Goal: Task Accomplishment & Management: Use online tool/utility

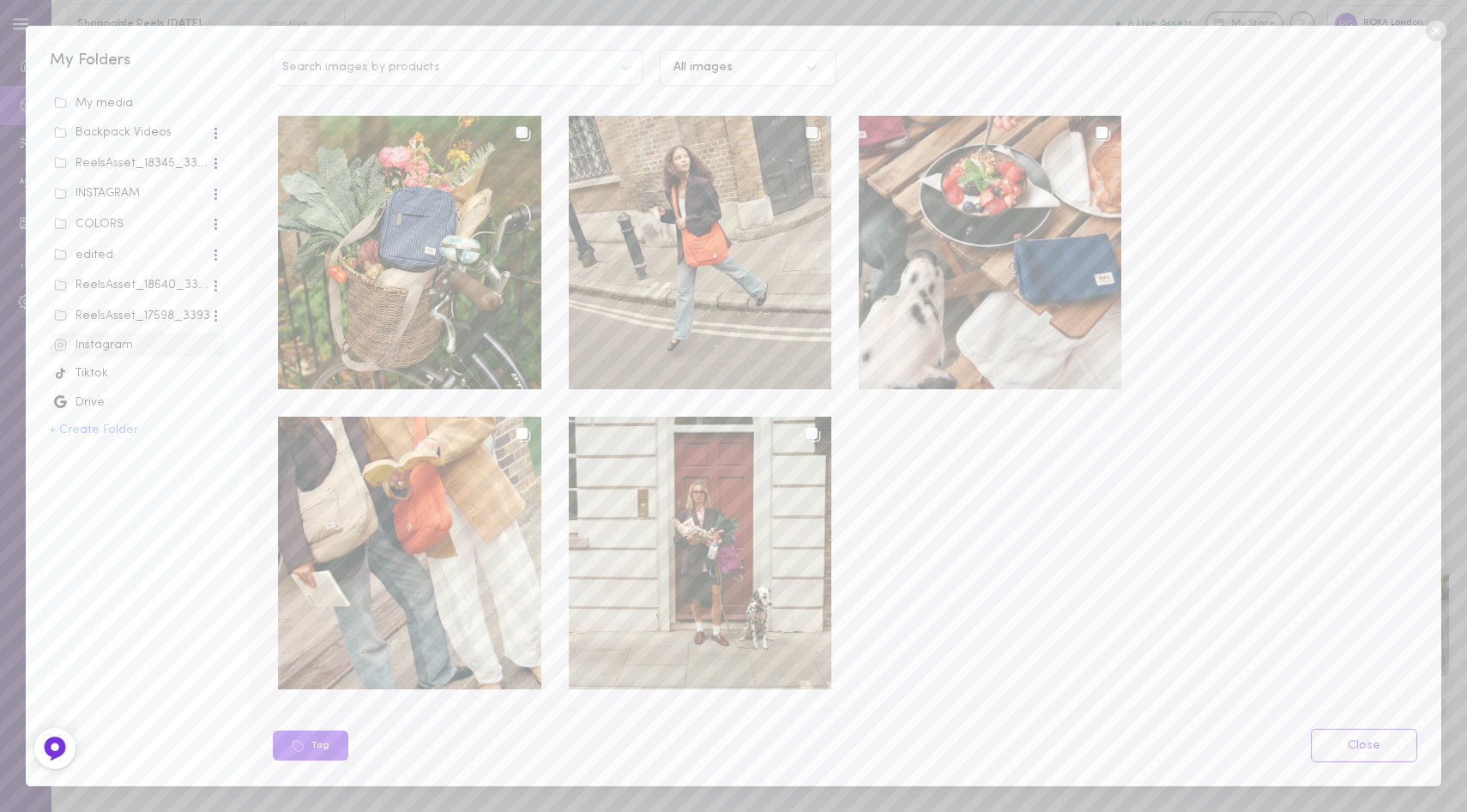
click at [730, 86] on div "Search images by products All images Tag Close" at bounding box center [844, 406] width 1192 height 760
click at [740, 69] on div "All images" at bounding box center [731, 69] width 132 height 17
click at [127, 346] on div "Instagram" at bounding box center [137, 345] width 167 height 17
click at [1439, 35] on icon at bounding box center [1434, 31] width 20 height 20
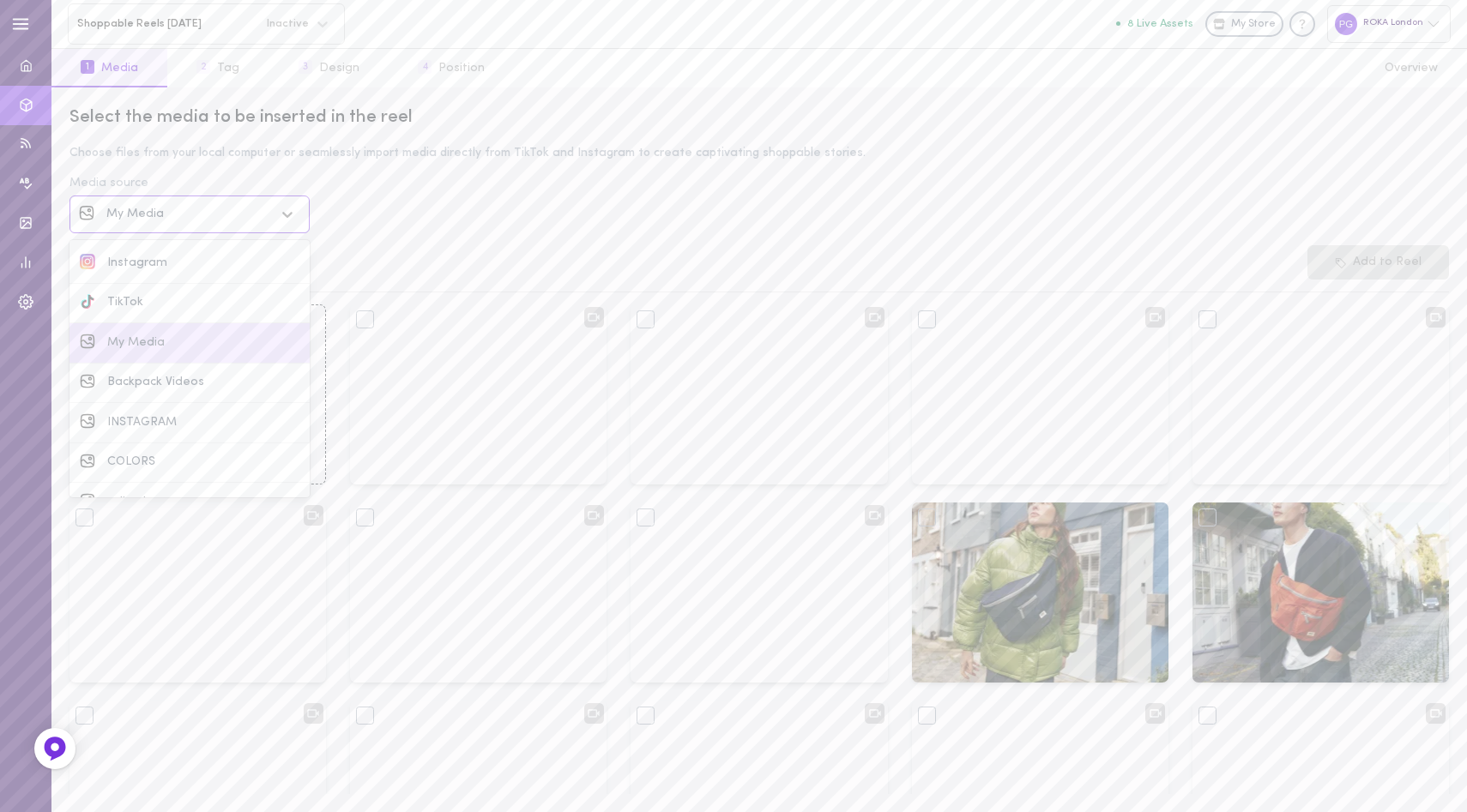
click at [184, 213] on div "My Media" at bounding box center [190, 214] width 168 height 12
click at [168, 255] on div "Instagram" at bounding box center [190, 263] width 220 height 19
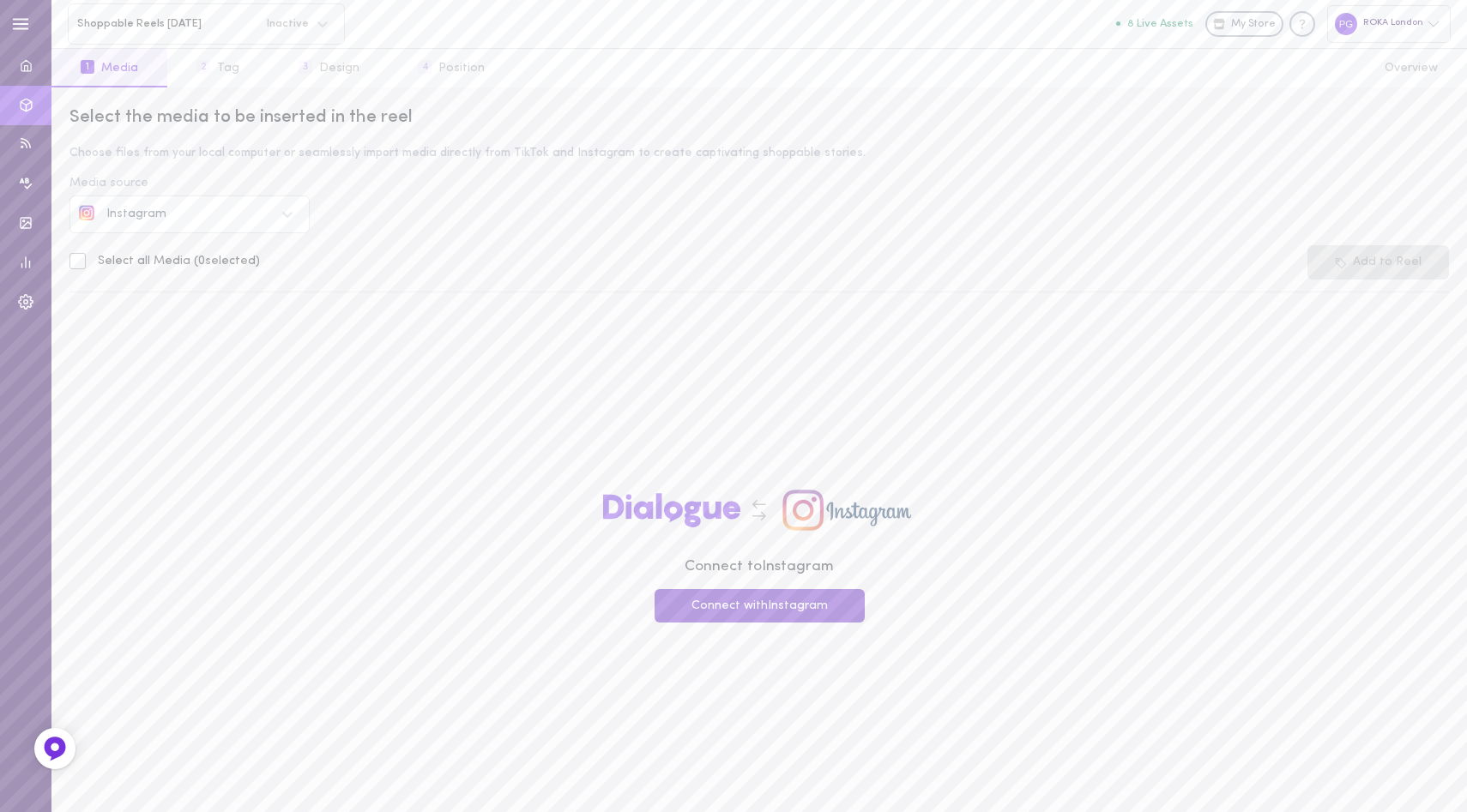
click at [709, 600] on button "Connect with Instagram" at bounding box center [759, 606] width 210 height 33
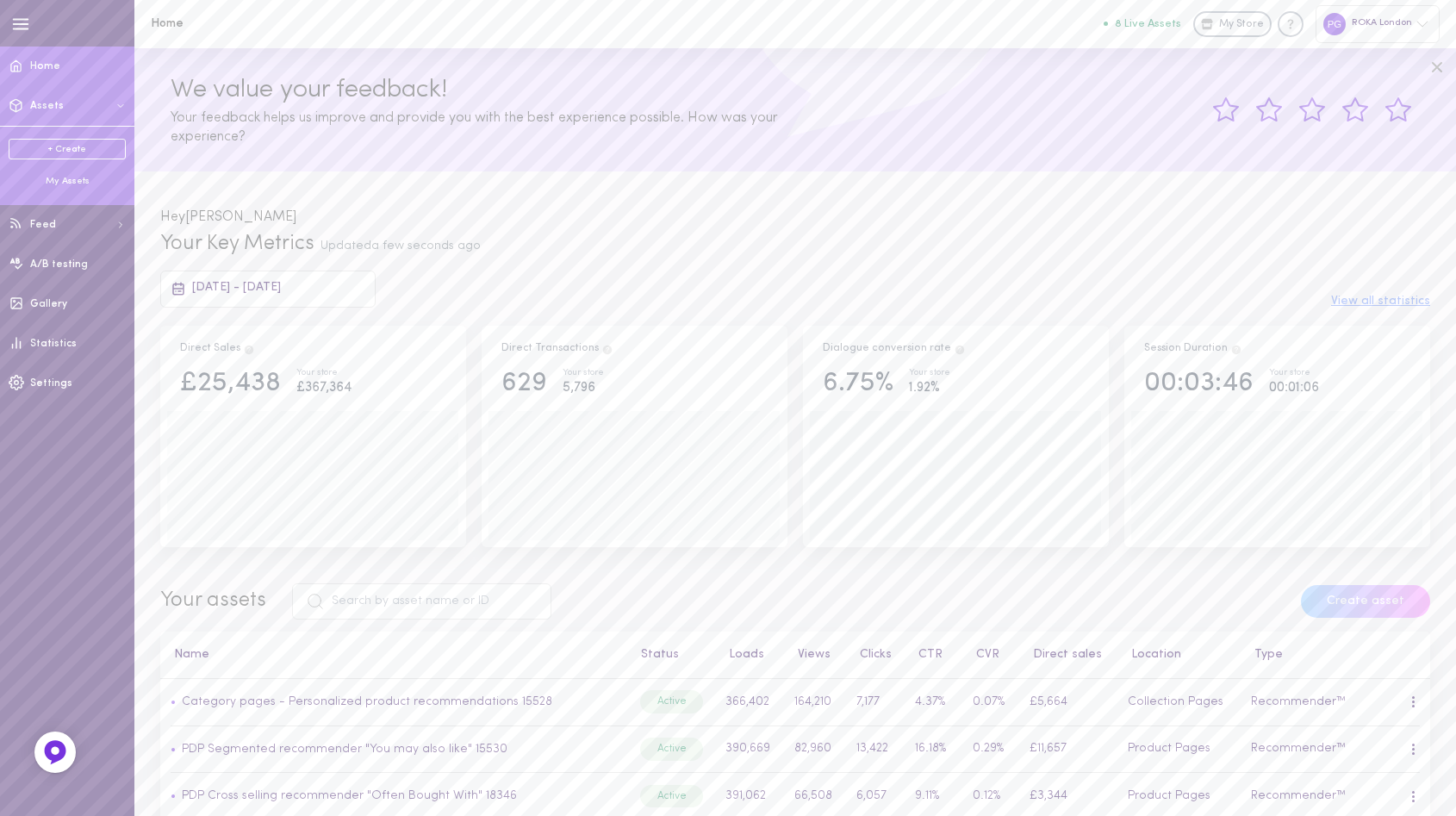
click at [70, 180] on div "My Assets" at bounding box center [66, 181] width 117 height 13
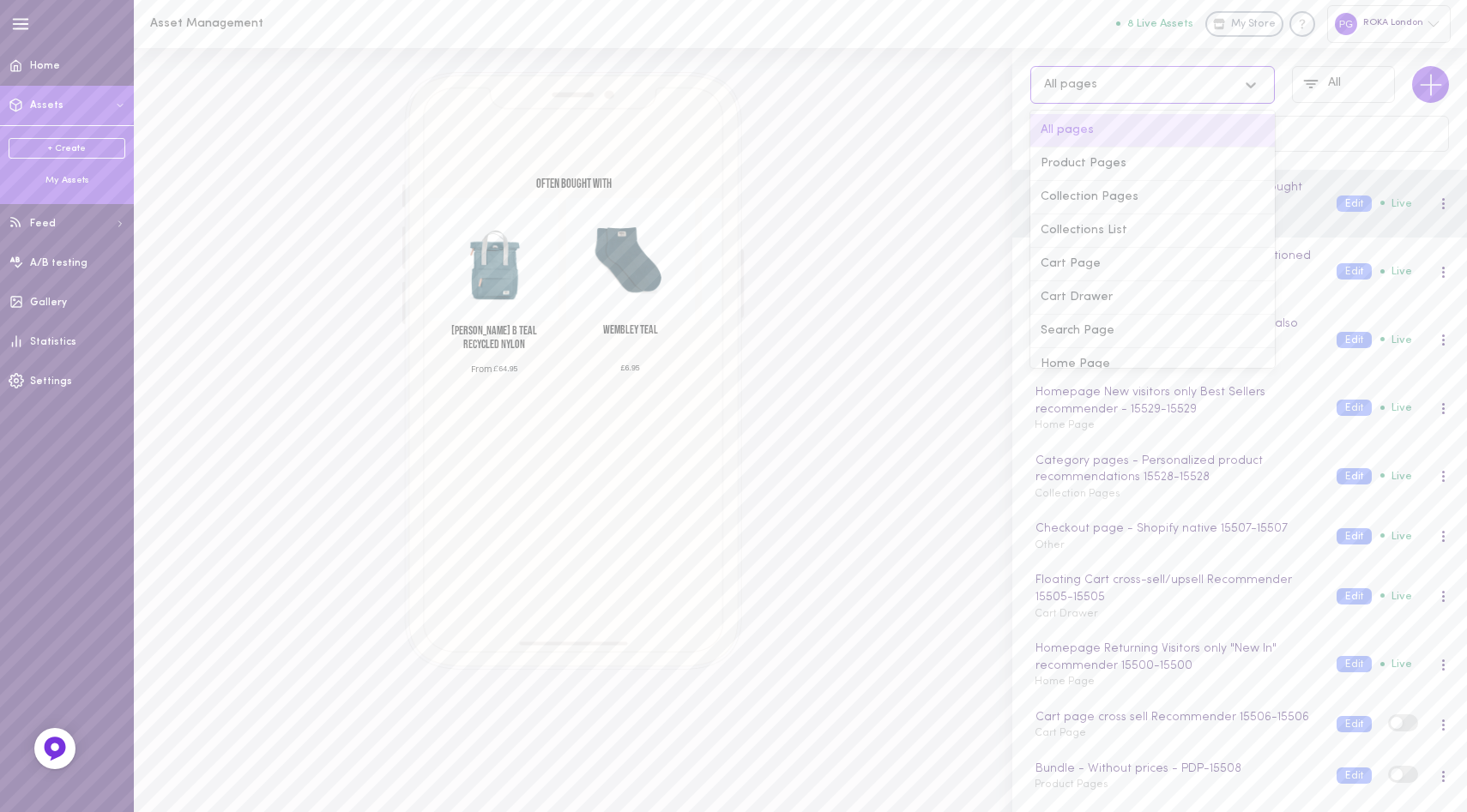
click at [1145, 84] on div "All pages" at bounding box center [1136, 85] width 201 height 17
click at [1082, 346] on div "Other" at bounding box center [1152, 348] width 245 height 33
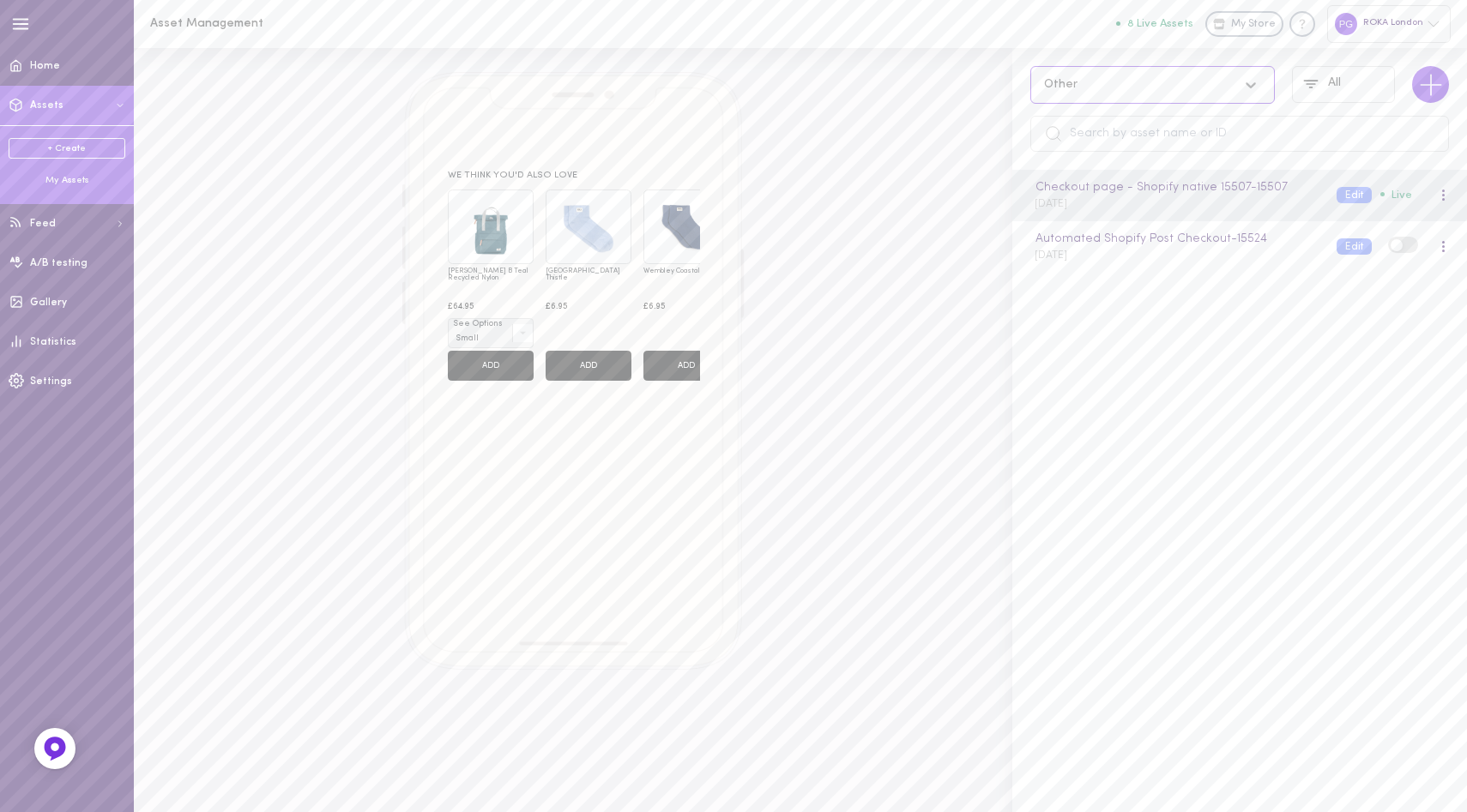
click at [1090, 104] on div "option Other, selected. Select is focused , press Down to open the menu, Other …" at bounding box center [1239, 109] width 455 height 122
click at [1092, 101] on div "Other" at bounding box center [1152, 85] width 245 height 38
click at [1092, 120] on div "All pages" at bounding box center [1152, 131] width 245 height 33
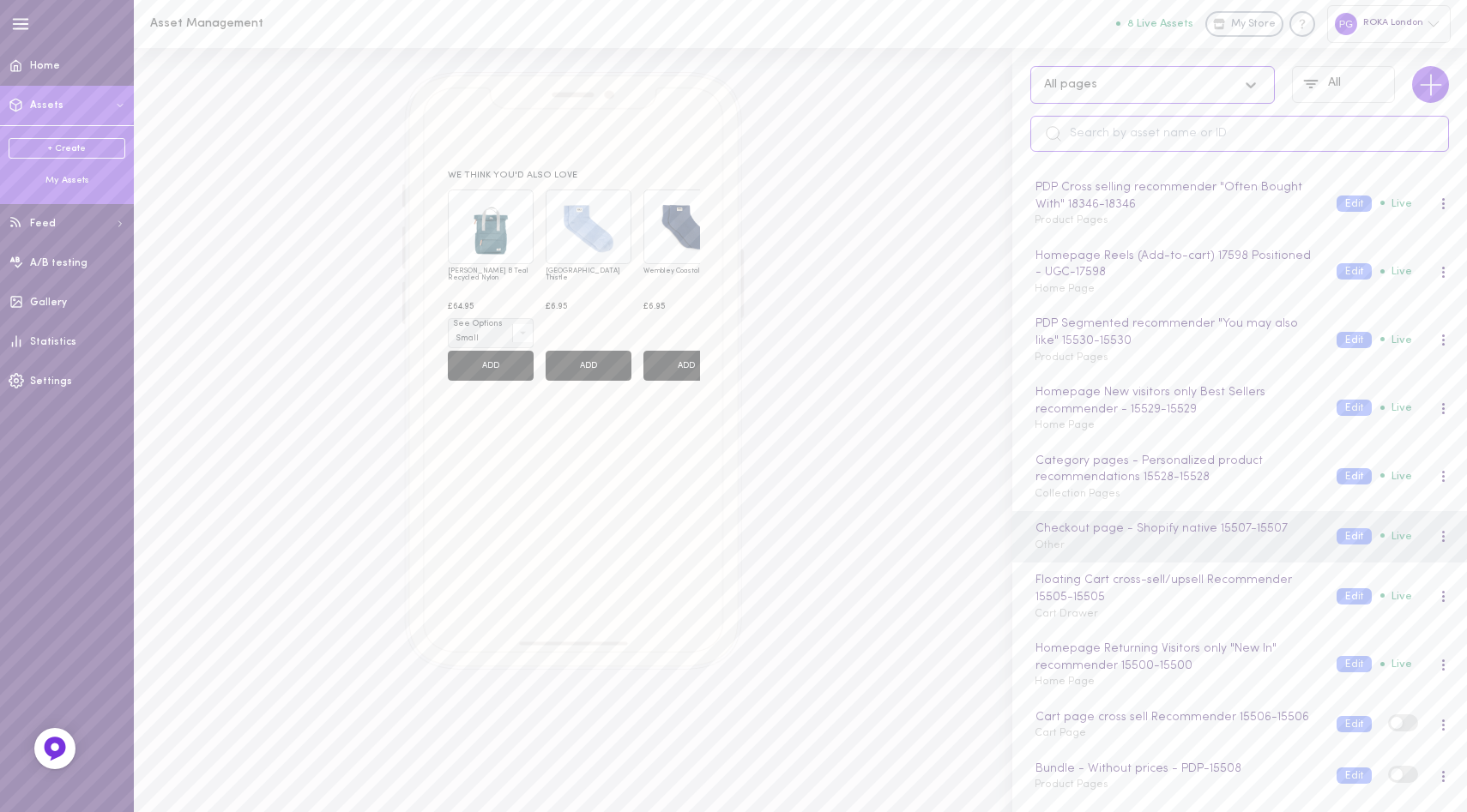
click at [1117, 126] on input "text" at bounding box center [1239, 133] width 419 height 36
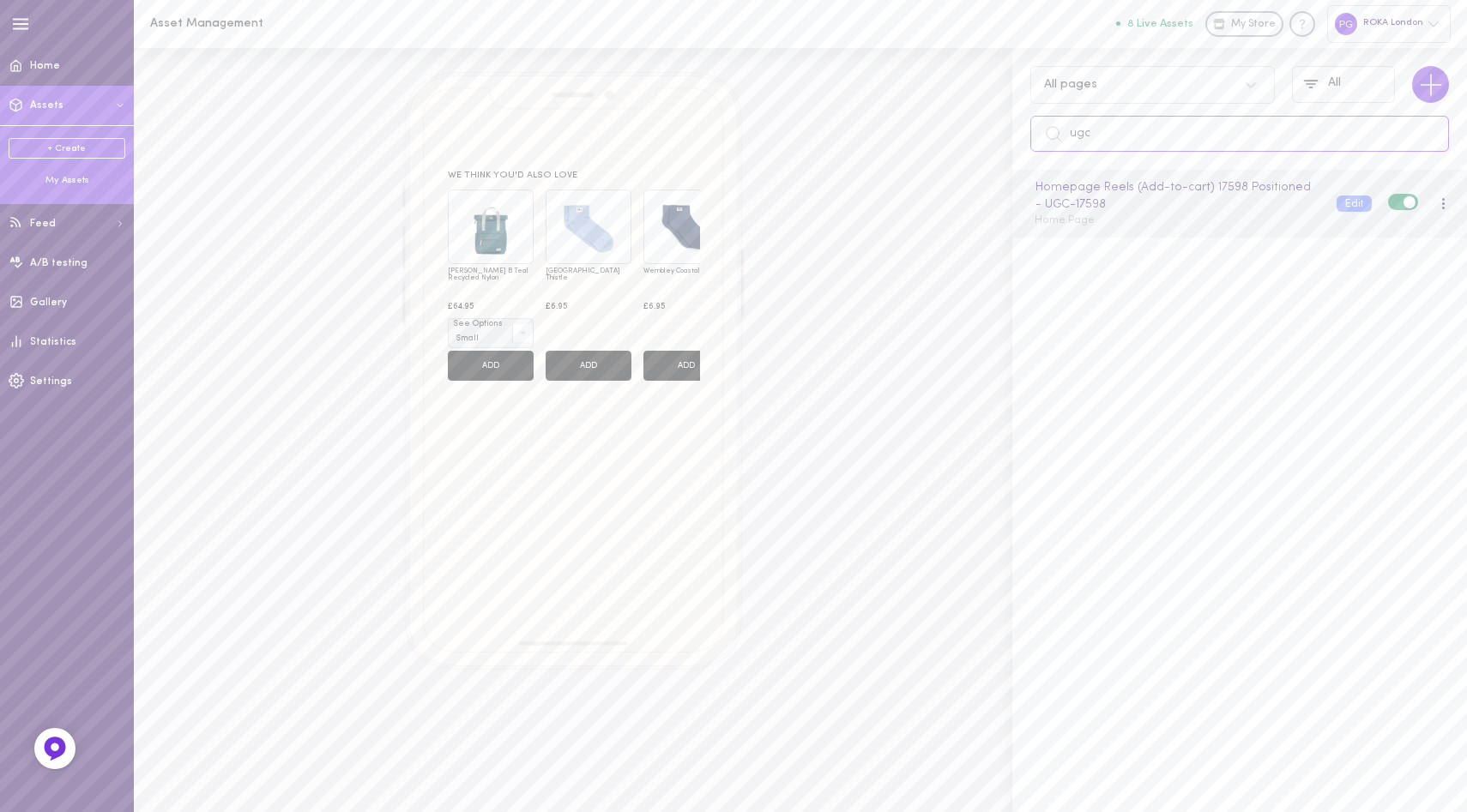
type input "ugc"
click at [1441, 205] on div at bounding box center [1443, 204] width 5 height 13
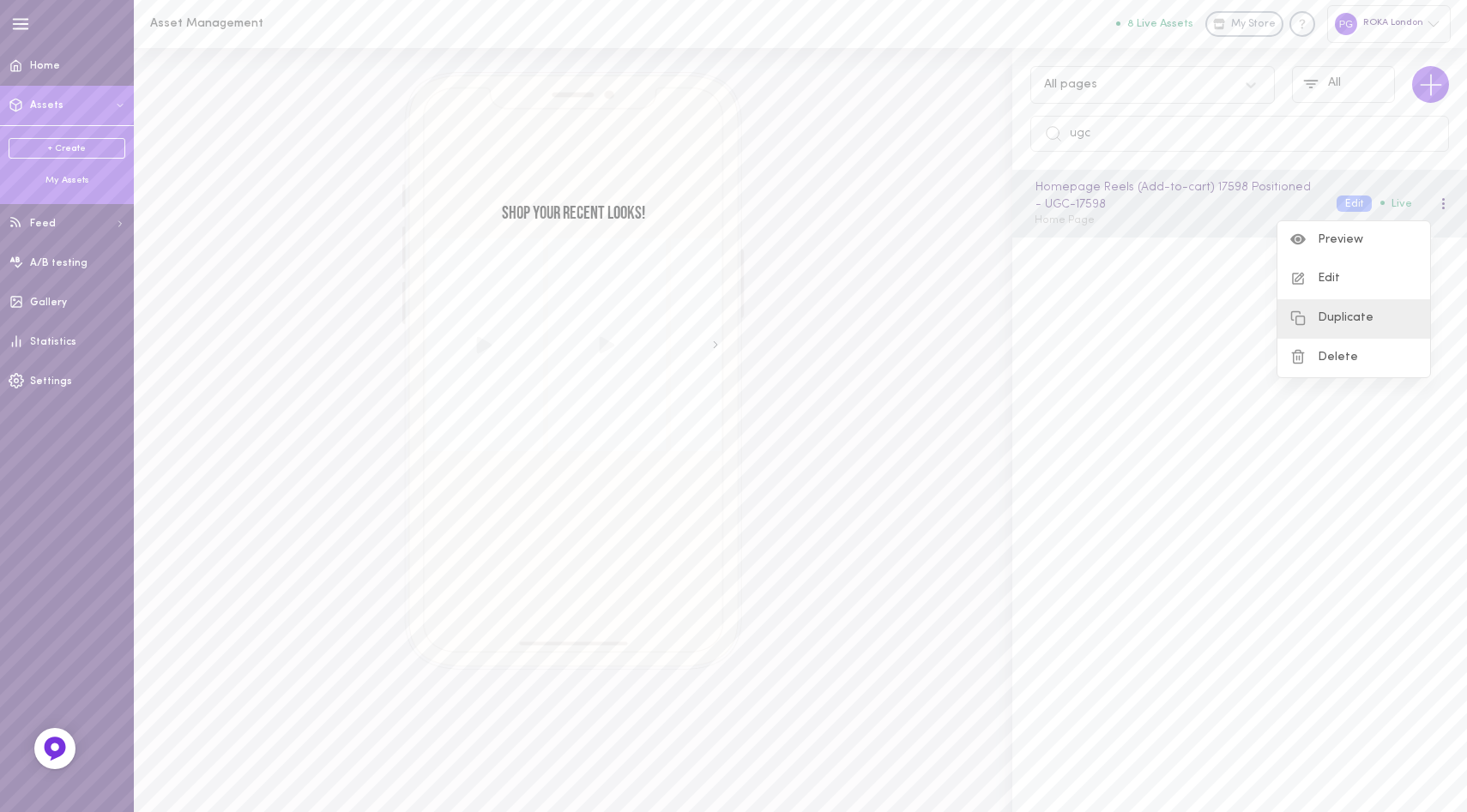
click at [1348, 314] on div "Duplicate" at bounding box center [1354, 319] width 153 height 39
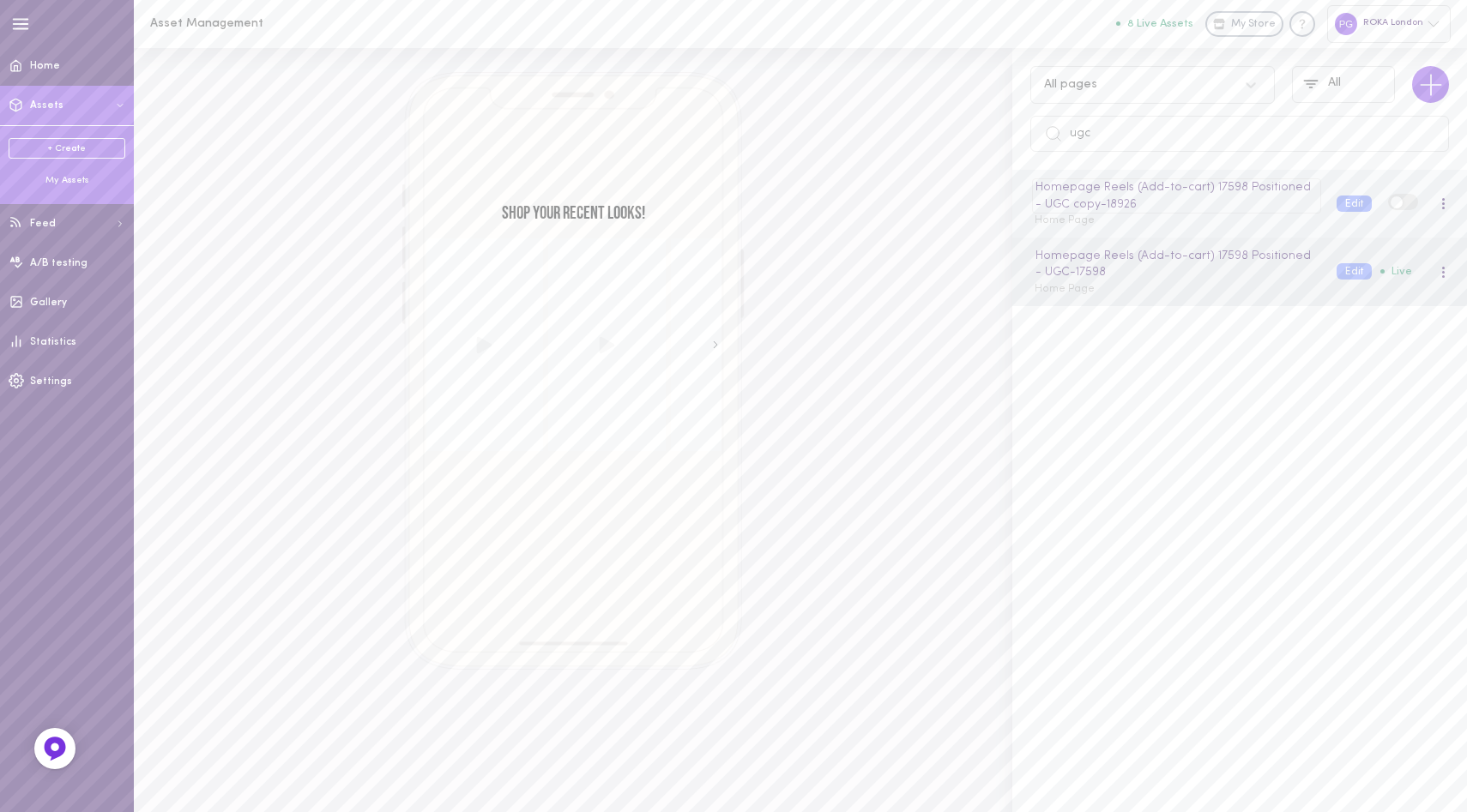
click at [1238, 189] on div "Homepage Reels (Add-to-cart) 17598 Positioned - UGC copy - 18926" at bounding box center [1176, 196] width 288 height 35
click at [1238, 189] on input "Homepage Reels (Add-to-cart) 17598 Positioned - UGC copy" at bounding box center [1177, 188] width 286 height 19
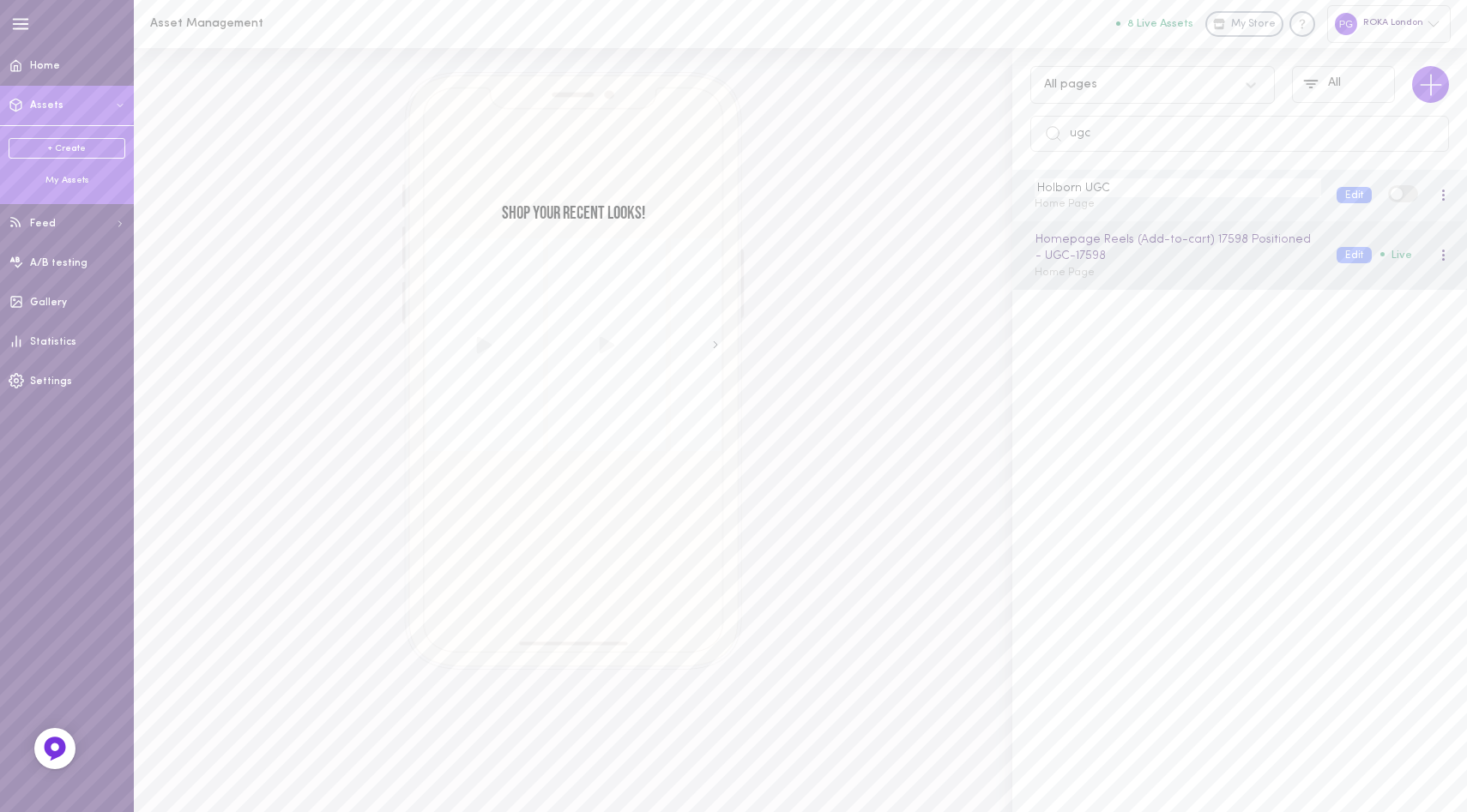
click at [1086, 186] on input "Holborn UGC" at bounding box center [1177, 188] width 286 height 19
type input "Holborn Landing Page UGC"
click at [1441, 194] on div at bounding box center [1443, 195] width 5 height 13
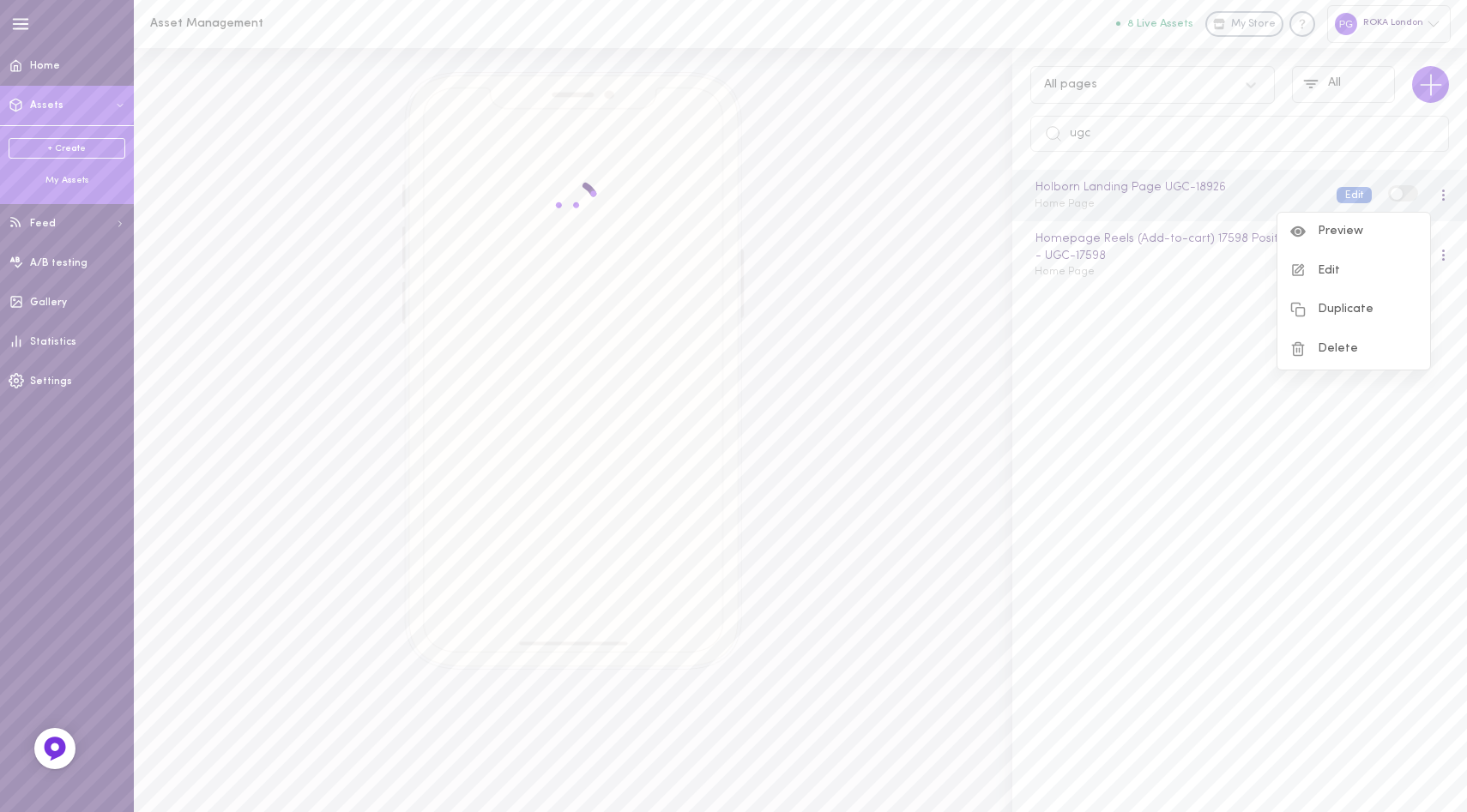
click at [1336, 193] on button "Edit" at bounding box center [1354, 195] width 35 height 17
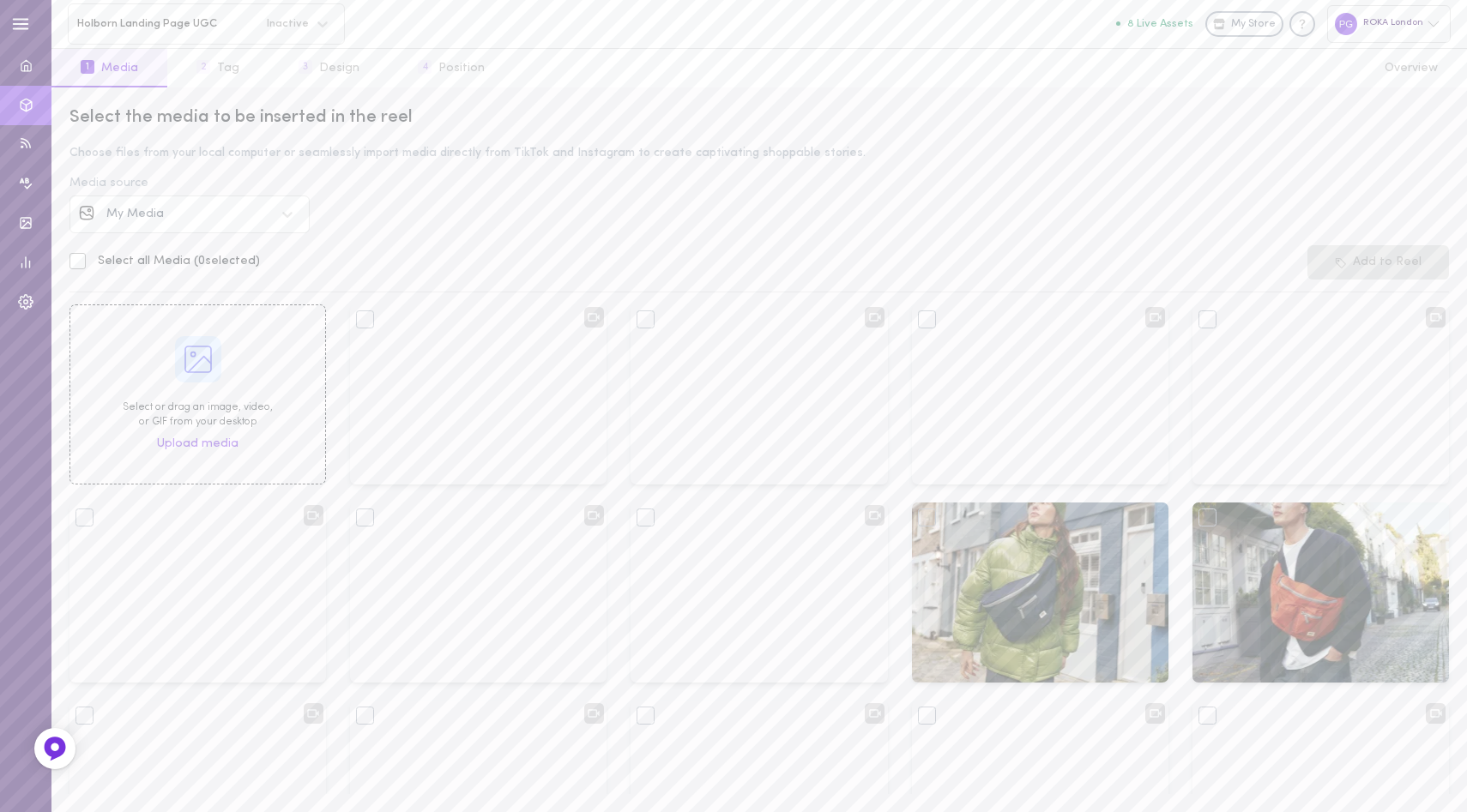
click at [503, 225] on div "Select the media to be inserted in the reel Choose files from your local comput…" at bounding box center [758, 449] width 1415 height 725
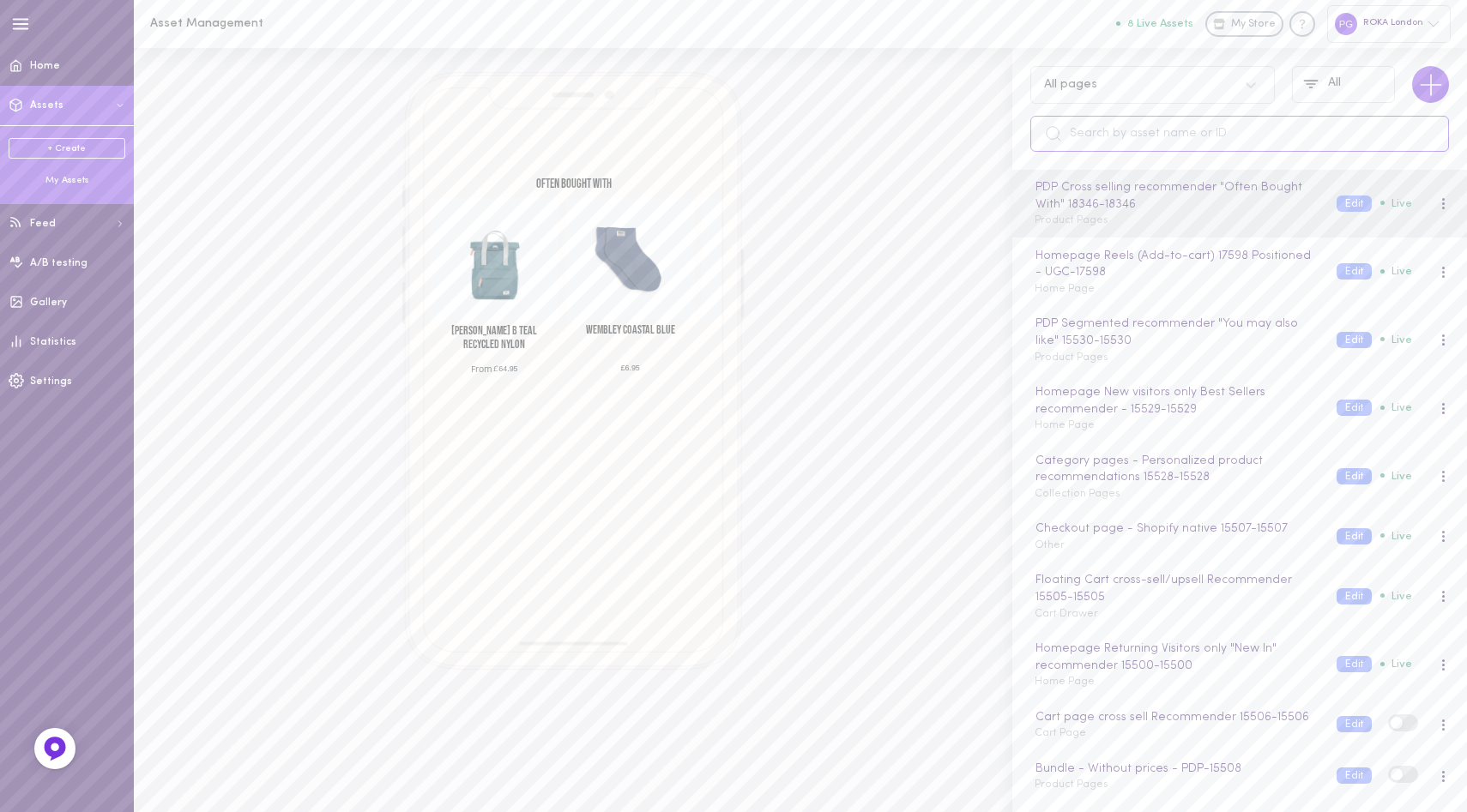
click at [1140, 151] on input "text" at bounding box center [1239, 133] width 419 height 36
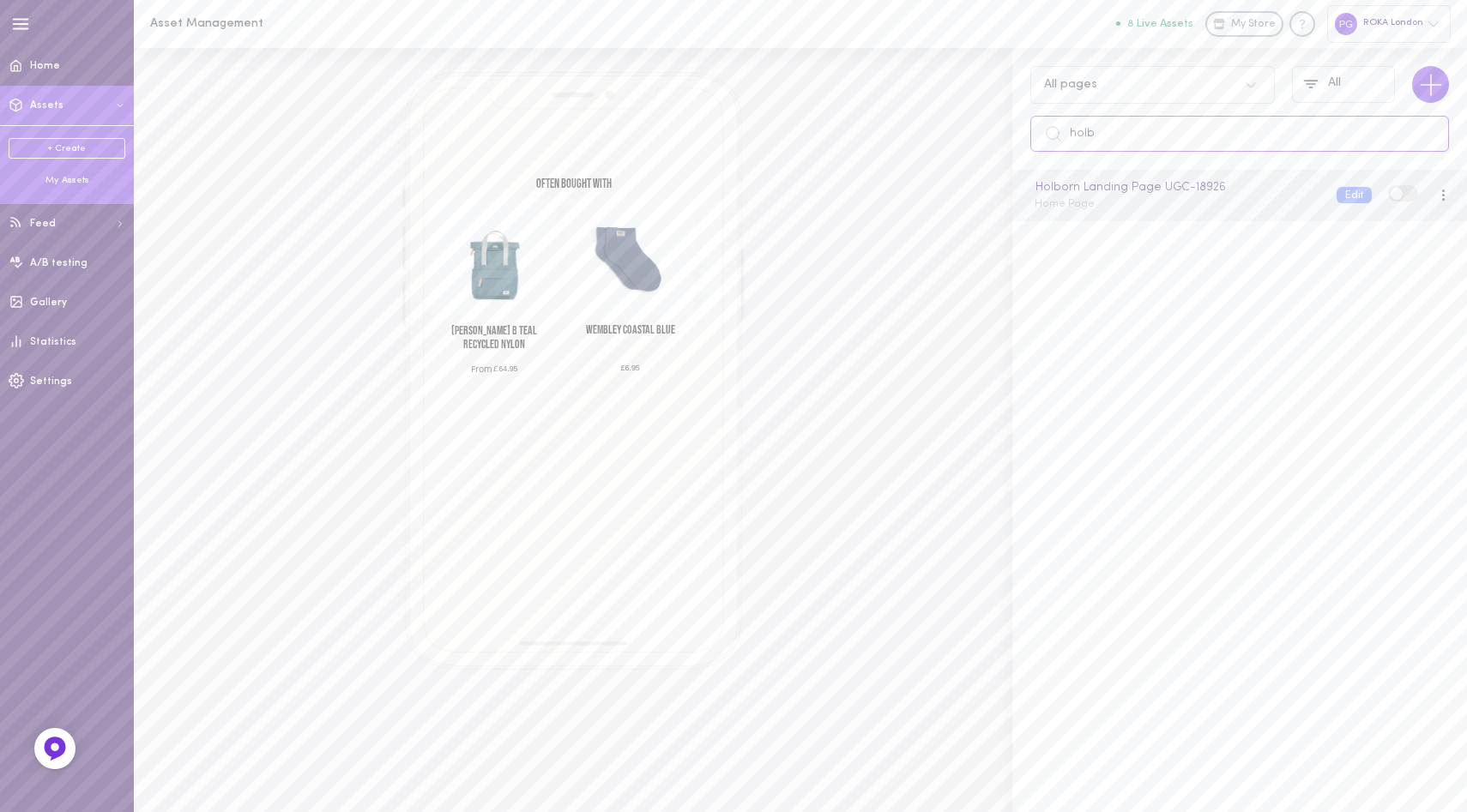
type input "holb"
click at [1182, 206] on div "Holborn Landing Page UGC - 18926 Home Page" at bounding box center [1172, 195] width 302 height 33
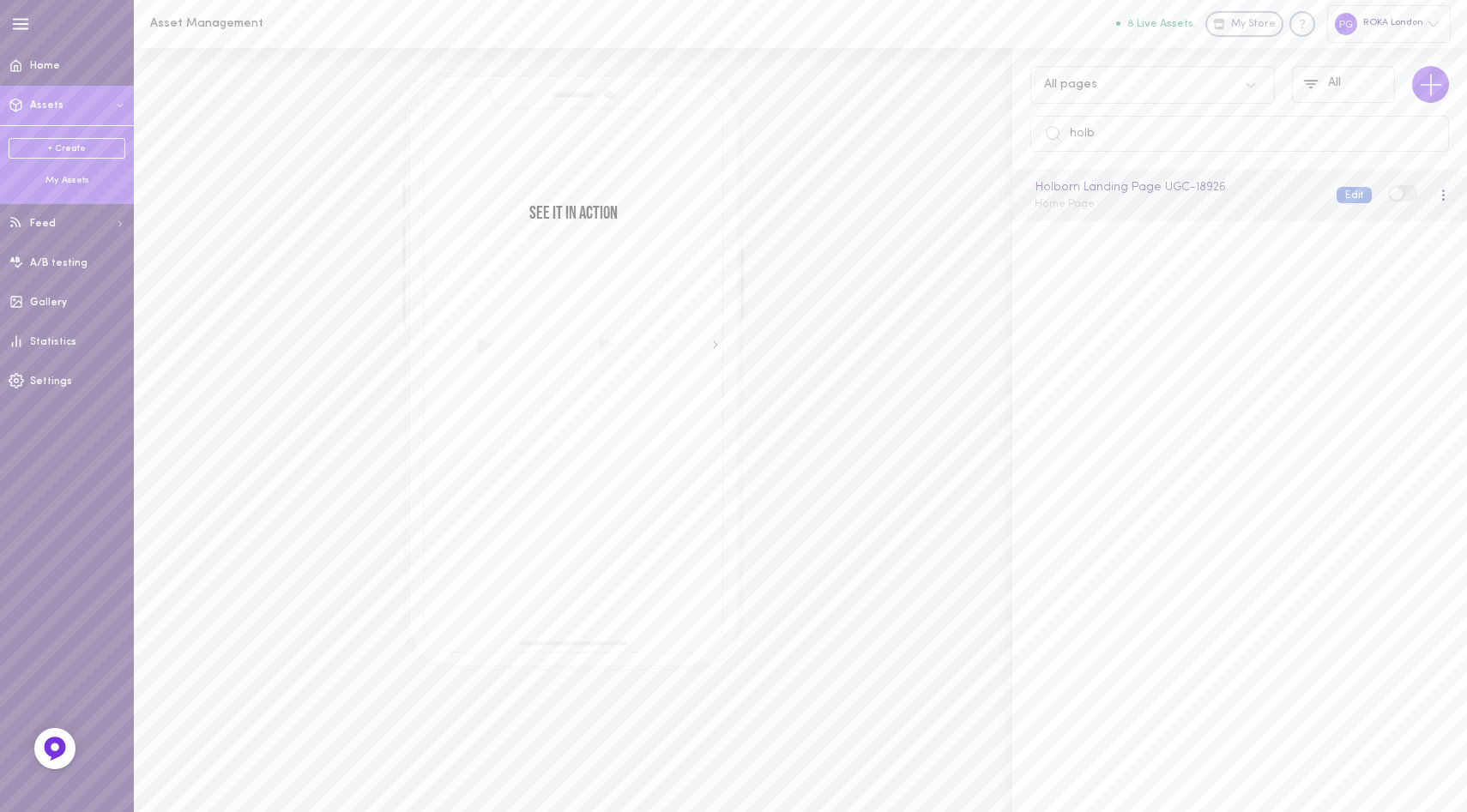
click at [1336, 191] on button "Edit" at bounding box center [1354, 195] width 35 height 17
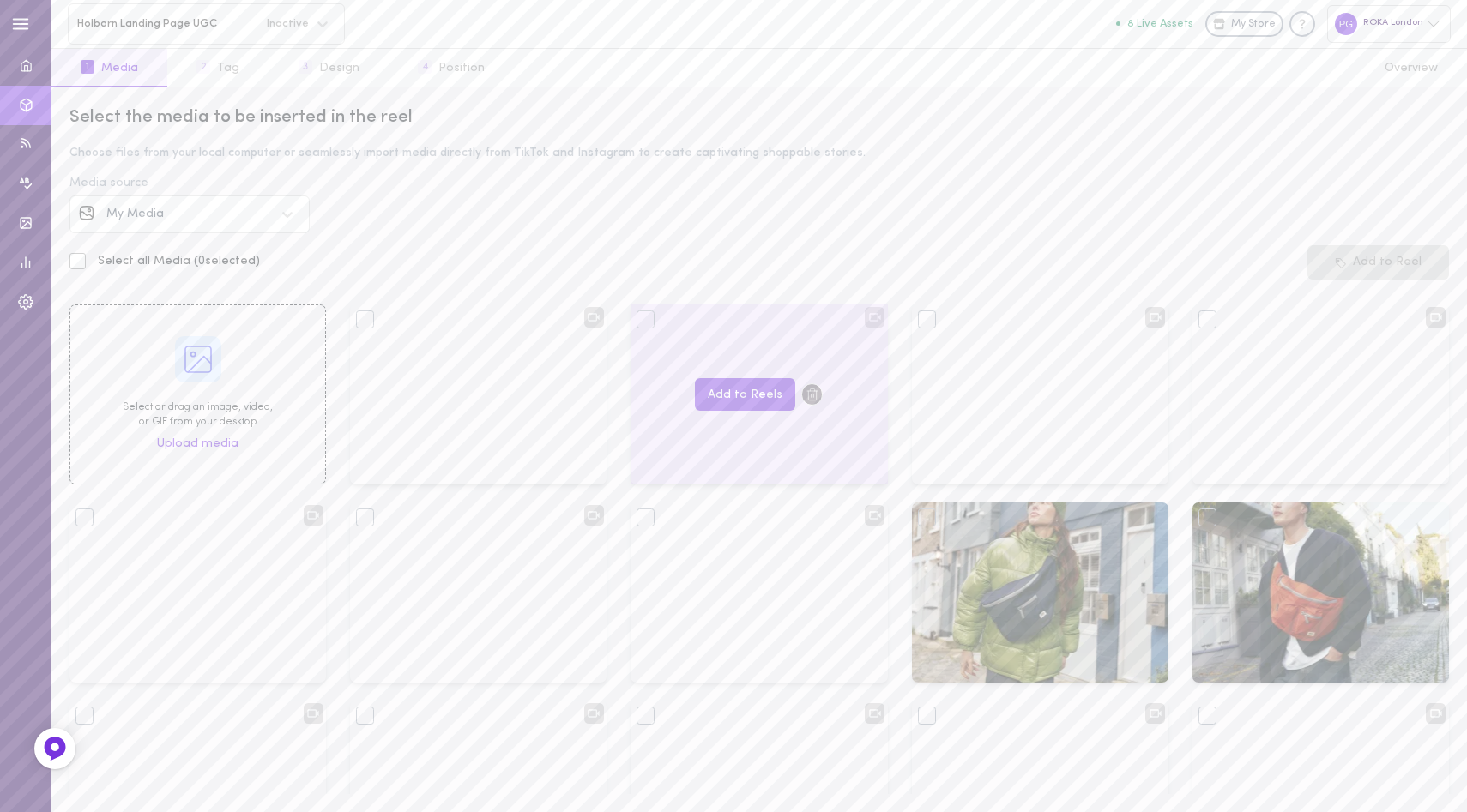
click at [638, 324] on div at bounding box center [645, 319] width 18 height 18
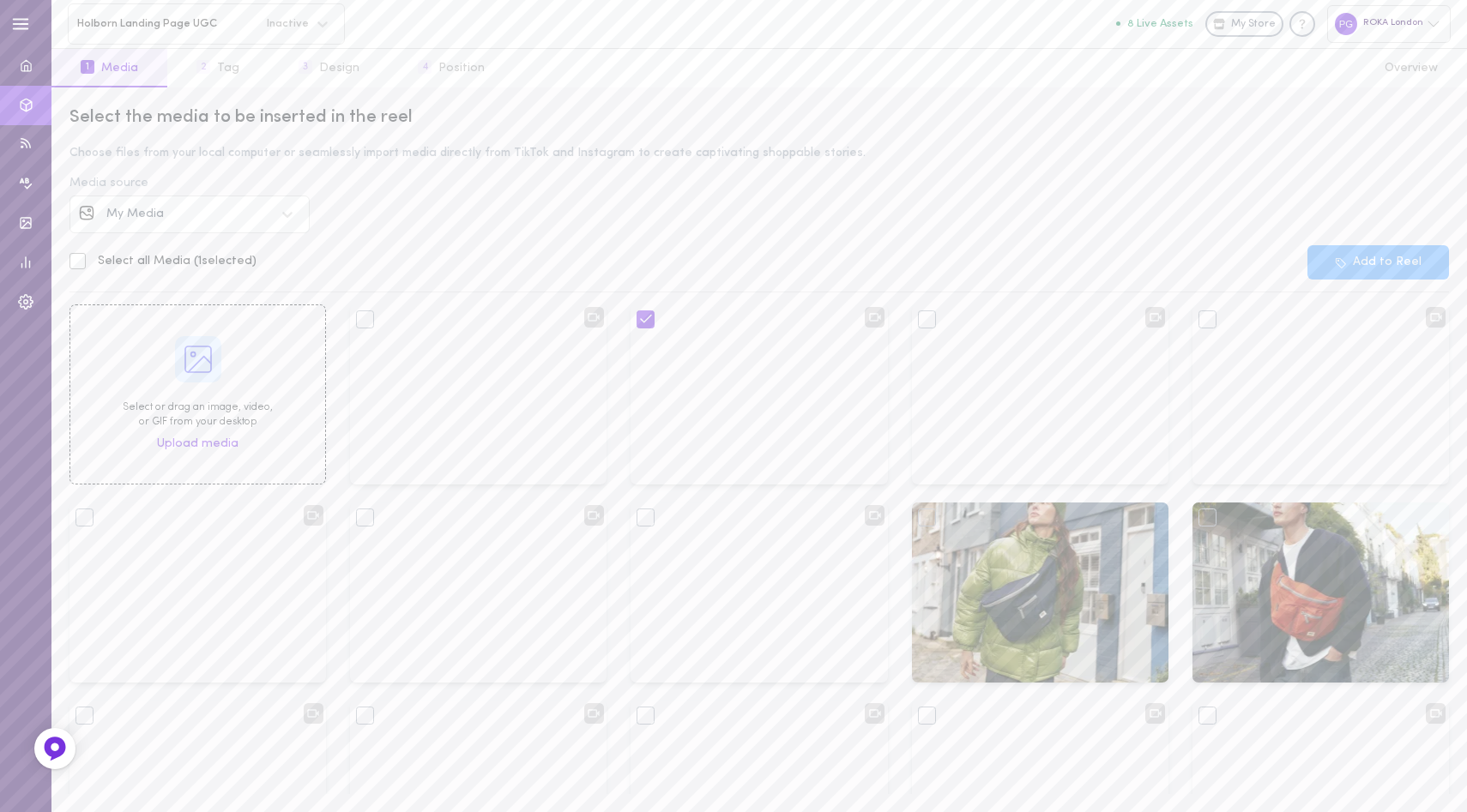
click at [1391, 257] on button "Add to Reel" at bounding box center [1378, 262] width 141 height 34
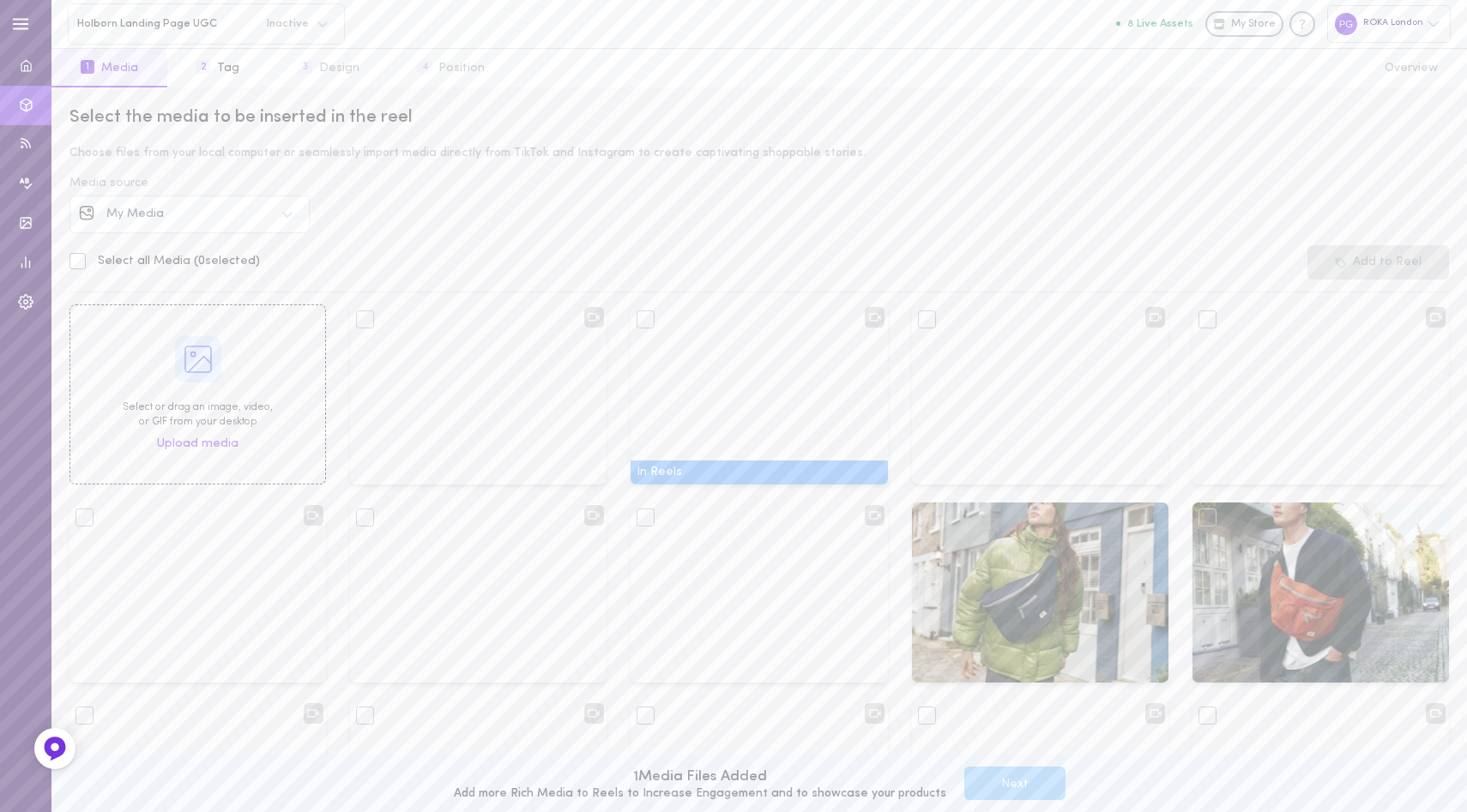
click at [251, 206] on div "My Media" at bounding box center [176, 214] width 194 height 19
click at [172, 269] on div "Instagram" at bounding box center [190, 263] width 220 height 19
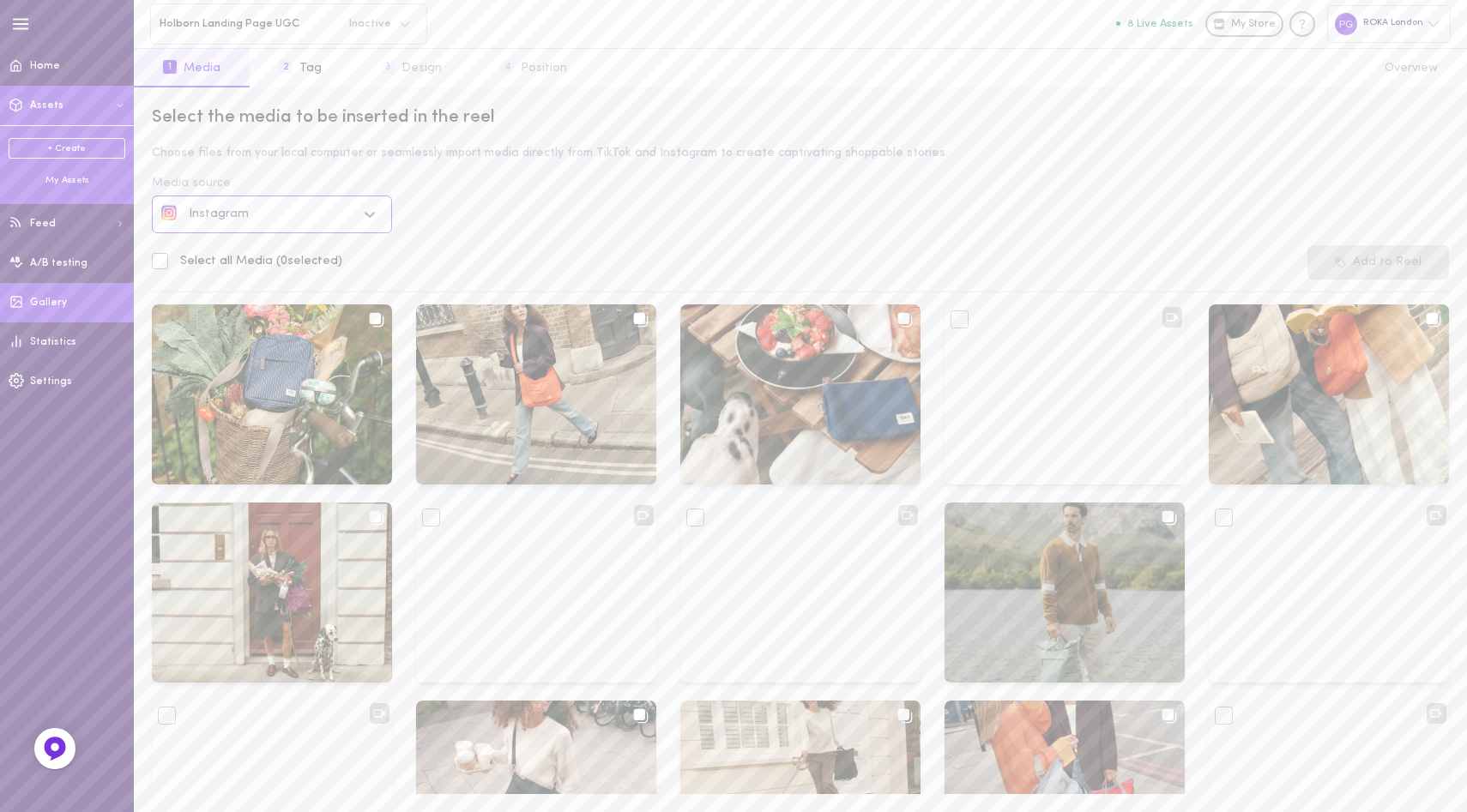
click at [47, 299] on span "Gallery" at bounding box center [48, 302] width 37 height 10
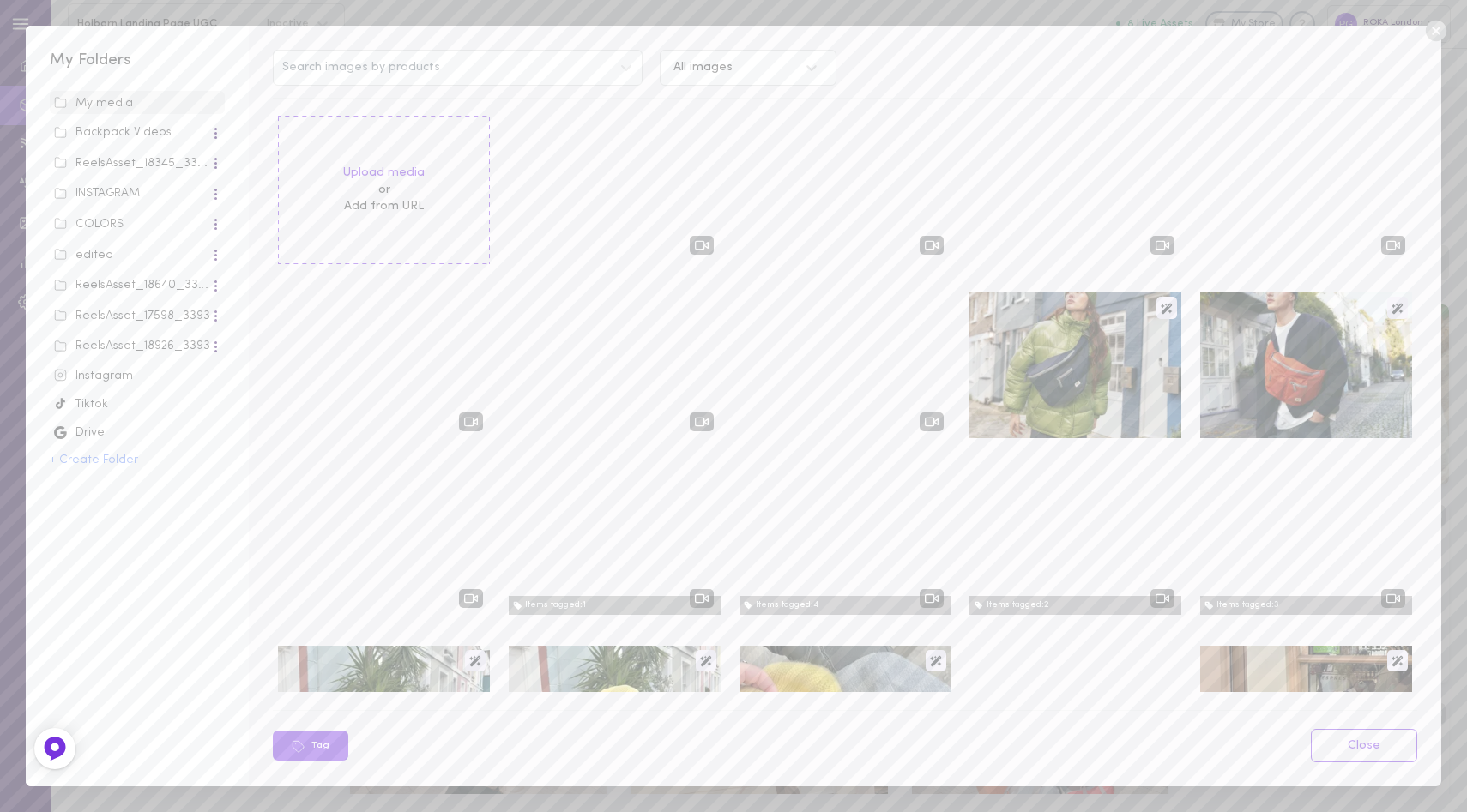
click at [395, 174] on label "Upload media" at bounding box center [384, 173] width 82 height 17
click at [0, 0] on input "Upload media" at bounding box center [0, 0] width 0 height 0
click at [98, 459] on button "+ Create Folder" at bounding box center [93, 460] width 88 height 12
click at [98, 459] on input "text" at bounding box center [137, 464] width 175 height 33
type input "Holborn"
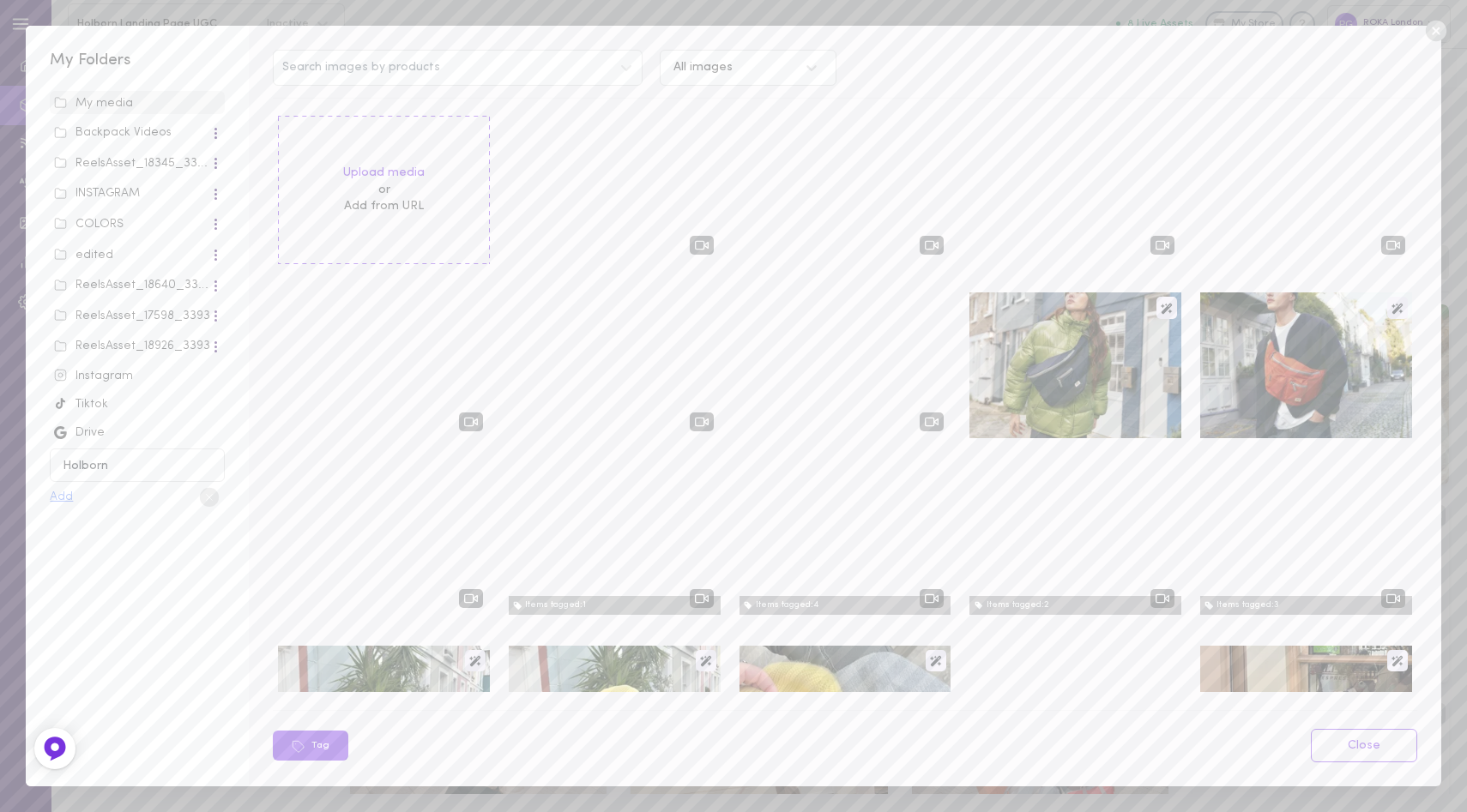
click at [63, 496] on button "Add" at bounding box center [60, 497] width 23 height 12
